Goal: Task Accomplishment & Management: Manage account settings

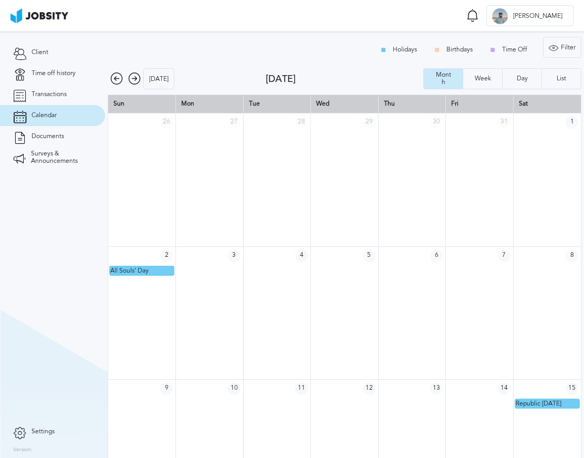
scroll to position [103, 0]
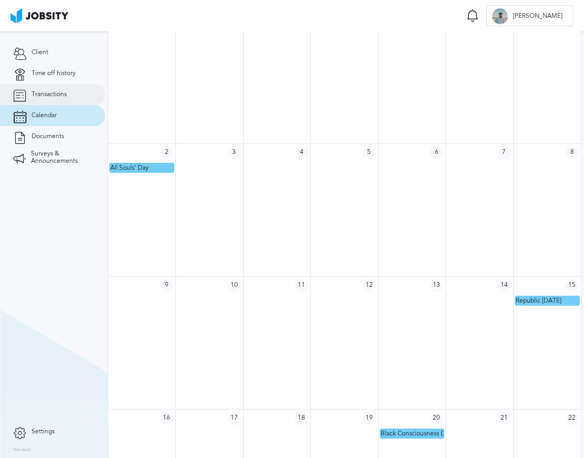
click at [65, 88] on link "Transactions" at bounding box center [52, 94] width 105 height 21
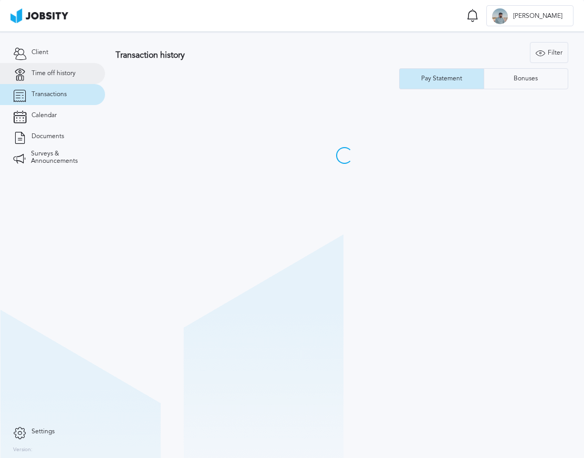
click at [70, 74] on span "Time off history" at bounding box center [54, 73] width 44 height 7
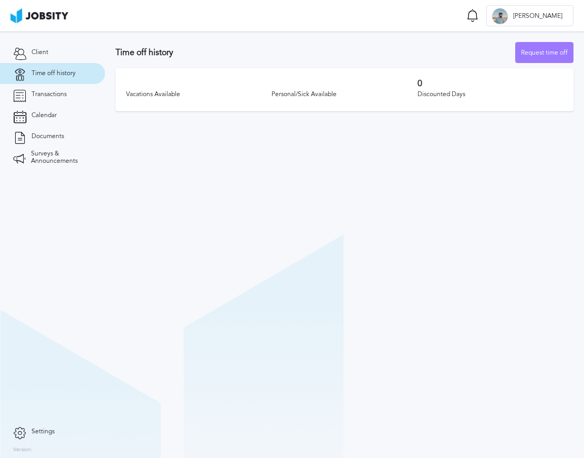
click at [488, 101] on div "0 Discounted Days" at bounding box center [490, 90] width 145 height 22
click at [238, 84] on div "Vacations Available Personal/Sick Available 0 Discounted Days" at bounding box center [345, 89] width 458 height 43
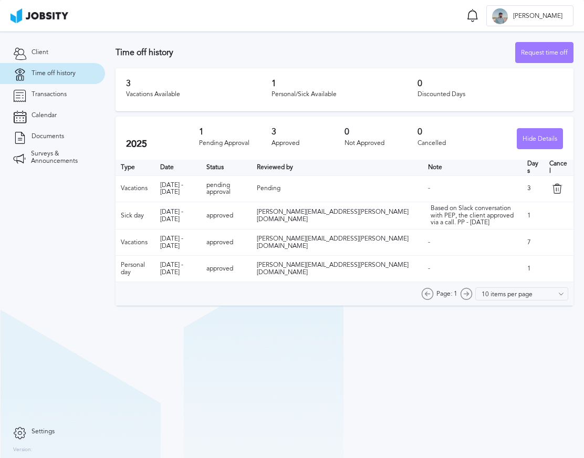
click at [522, 240] on td "7" at bounding box center [533, 243] width 22 height 26
